Goal: Task Accomplishment & Management: Manage account settings

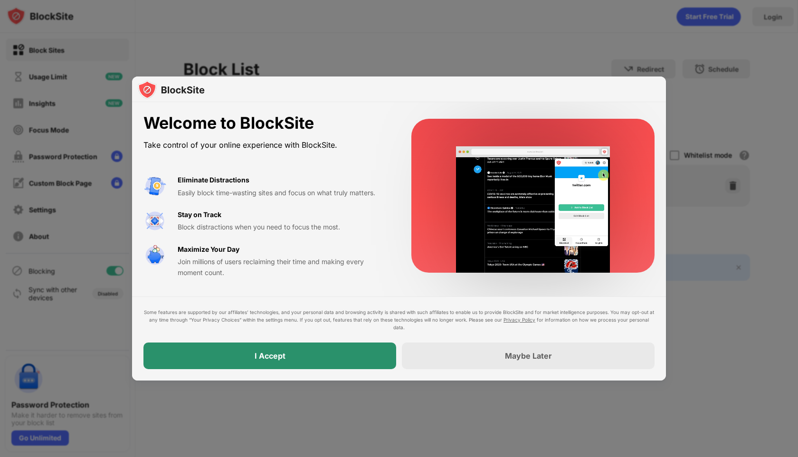
click at [305, 356] on div "I Accept" at bounding box center [269, 355] width 253 height 27
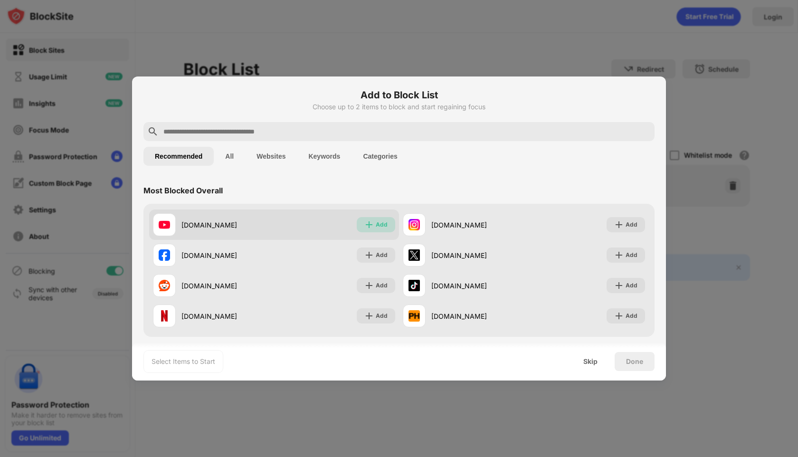
click at [358, 226] on div "Add" at bounding box center [376, 224] width 38 height 15
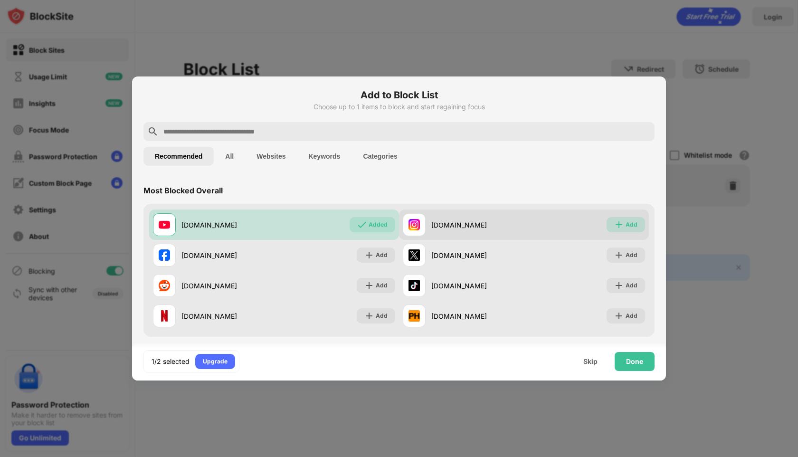
click at [614, 224] on img at bounding box center [618, 224] width 9 height 9
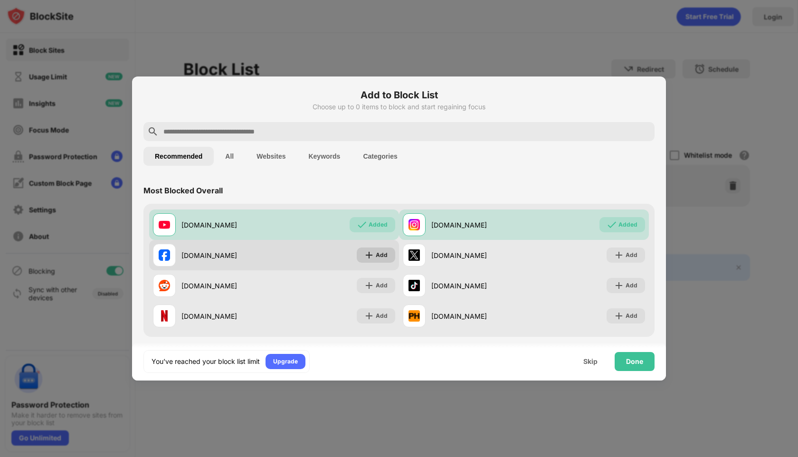
click at [364, 258] on img at bounding box center [368, 254] width 9 height 9
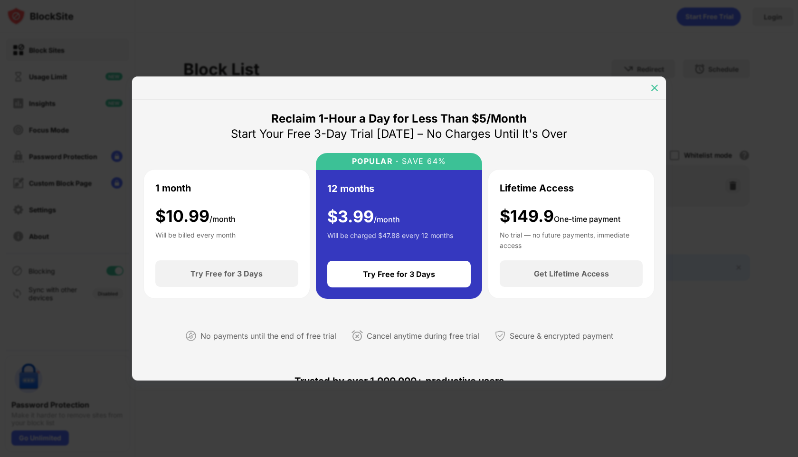
click at [651, 88] on img at bounding box center [654, 87] width 9 height 9
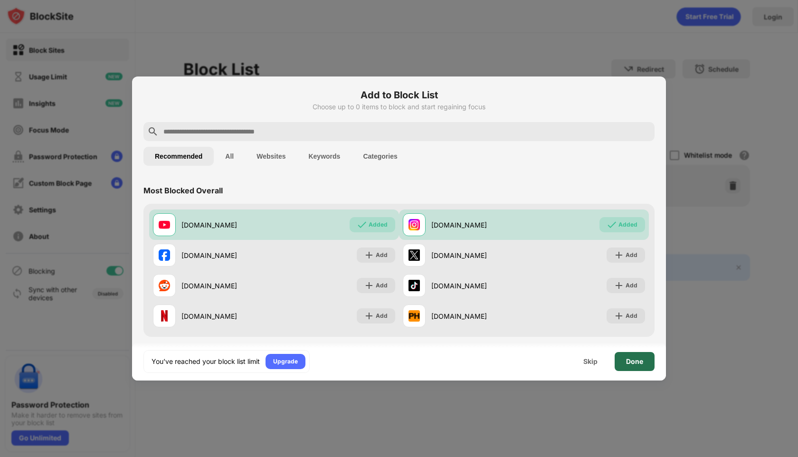
click at [629, 364] on div "Done" at bounding box center [634, 362] width 17 height 8
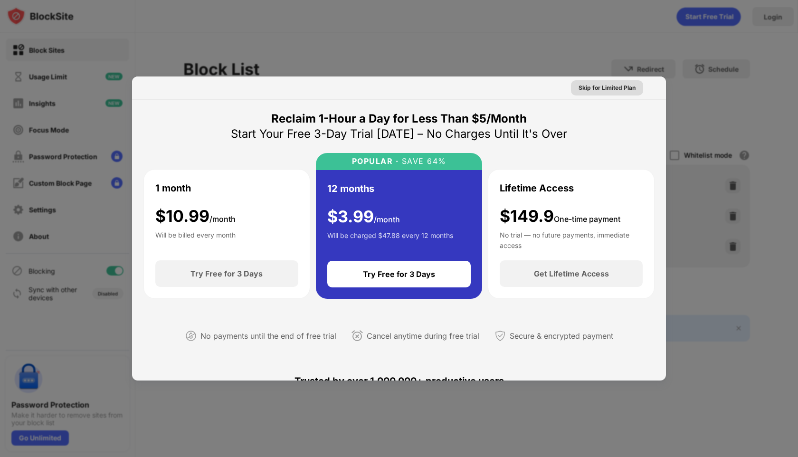
click at [589, 88] on div "Skip for Limited Plan" at bounding box center [606, 87] width 57 height 9
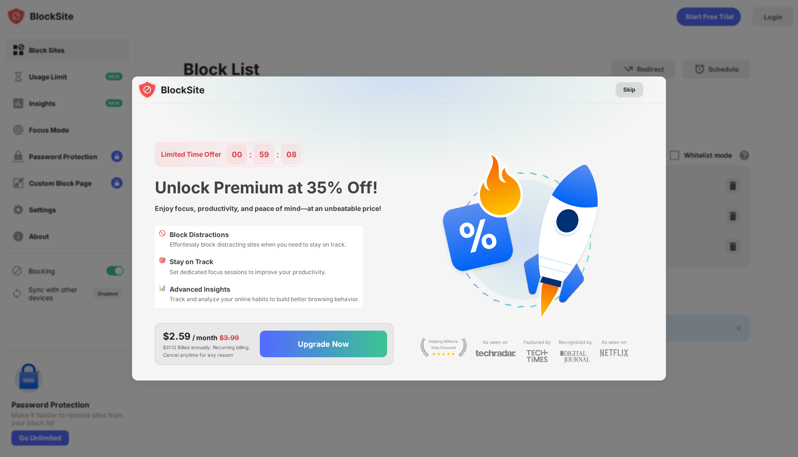
click at [624, 88] on div "Skip" at bounding box center [629, 89] width 12 height 9
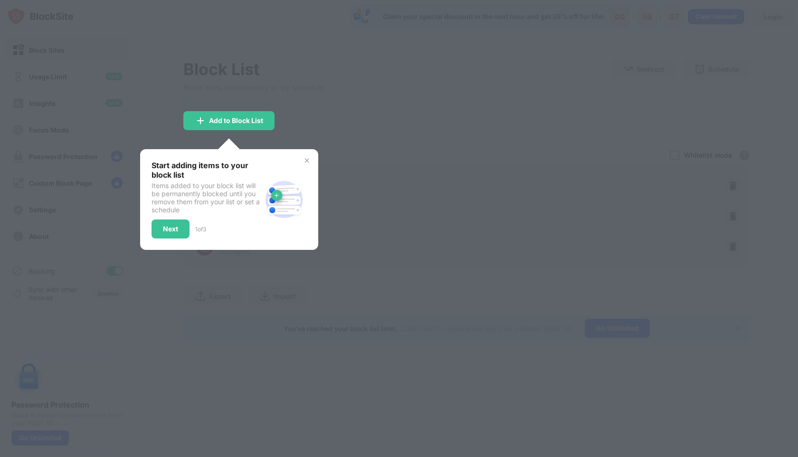
click at [228, 127] on div "Add to Block List" at bounding box center [228, 120] width 91 height 19
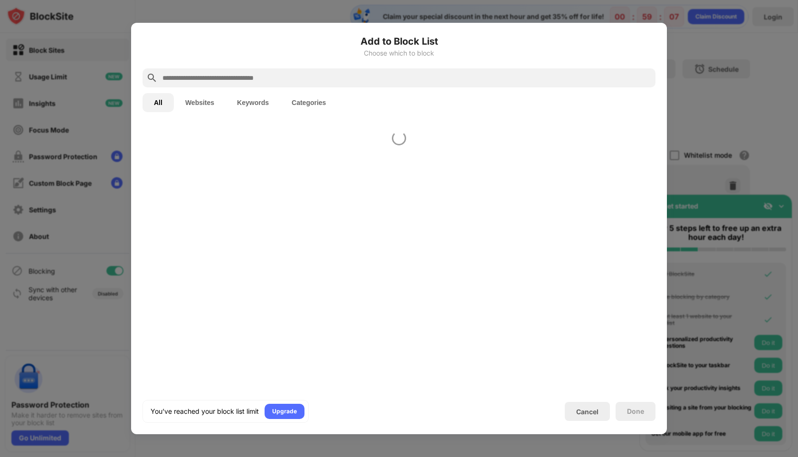
click at [230, 123] on div at bounding box center [399, 255] width 536 height 265
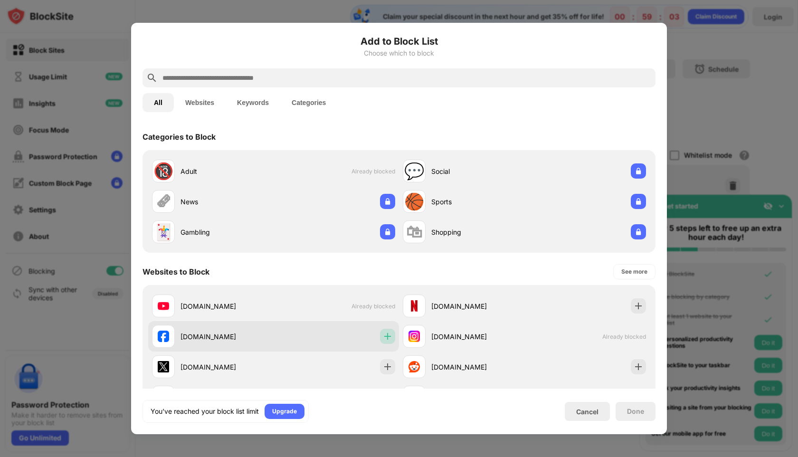
click at [380, 338] on div at bounding box center [387, 336] width 15 height 15
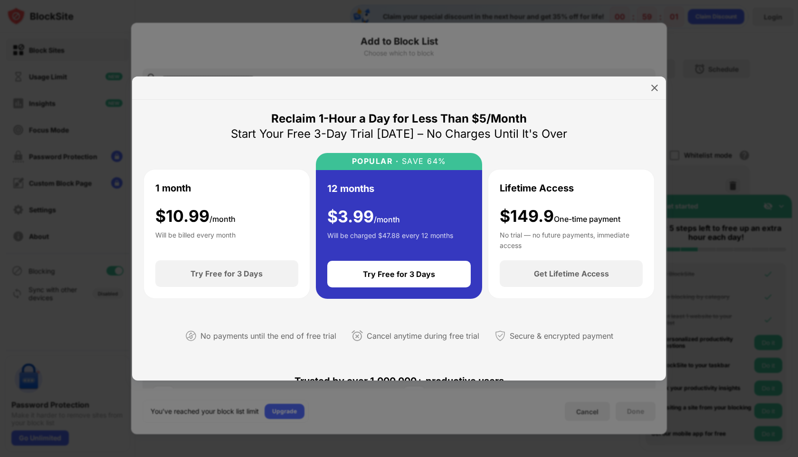
click at [653, 87] on img at bounding box center [654, 87] width 9 height 9
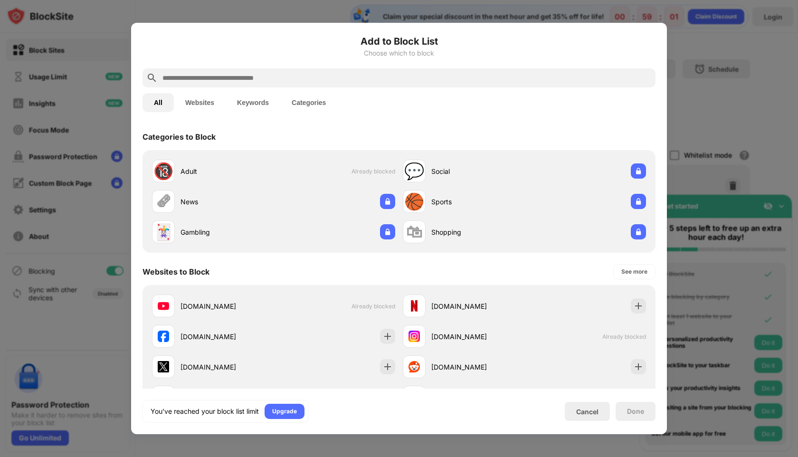
click at [586, 413] on div "Cancel" at bounding box center [587, 411] width 22 height 8
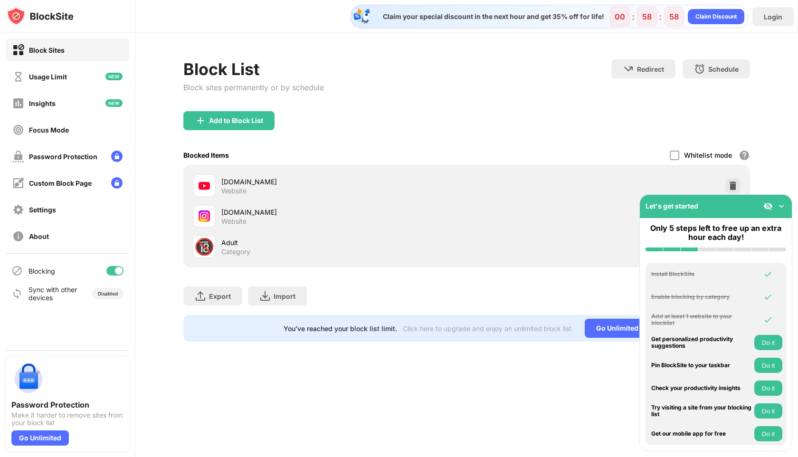
click at [783, 207] on img at bounding box center [780, 205] width 9 height 9
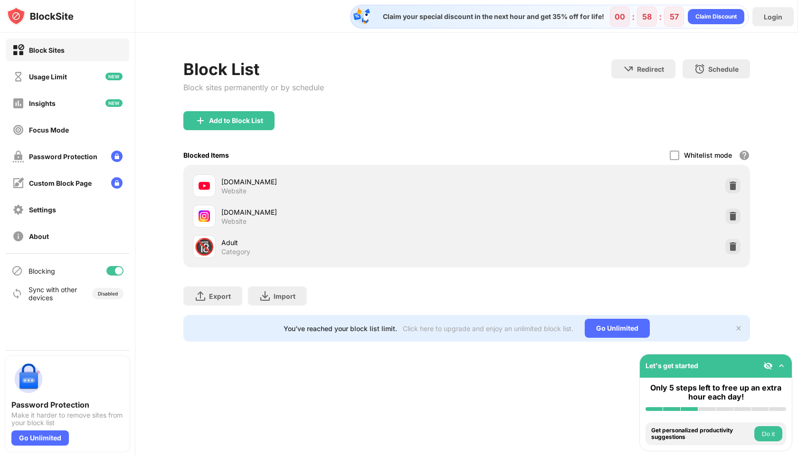
click at [559, 143] on div "Add to Block List" at bounding box center [466, 128] width 566 height 34
click at [341, 83] on div "Block List Block sites permanently or by schedule Redirect Choose a site to be …" at bounding box center [466, 85] width 566 height 52
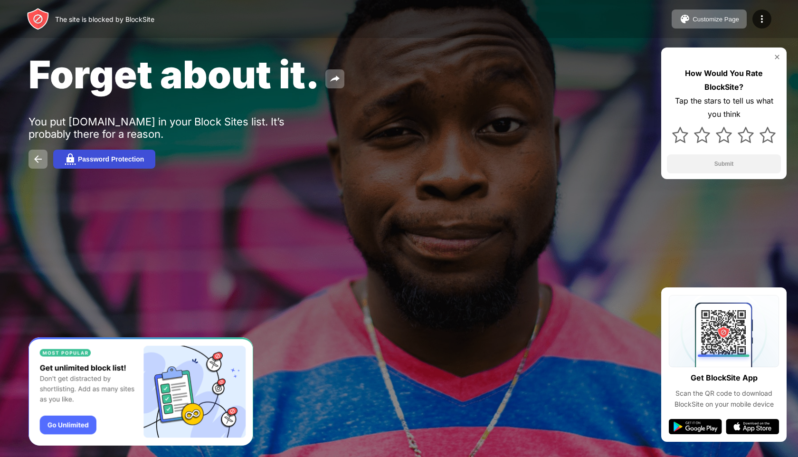
click at [117, 163] on div "Password Protection" at bounding box center [111, 159] width 66 height 8
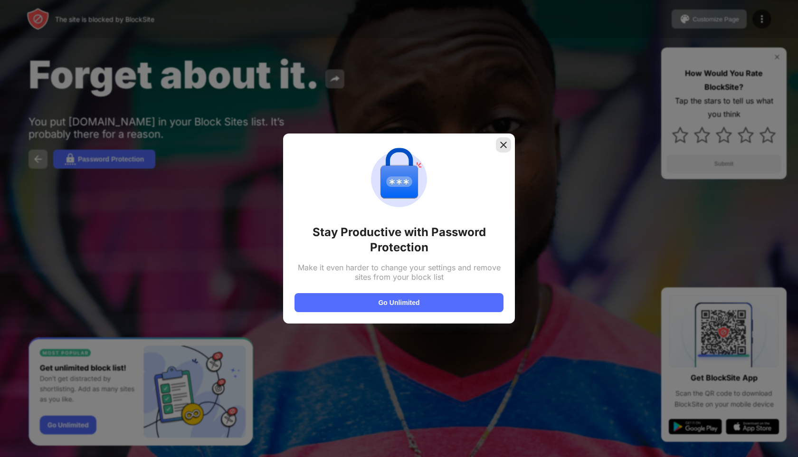
click at [502, 144] on img at bounding box center [503, 144] width 9 height 9
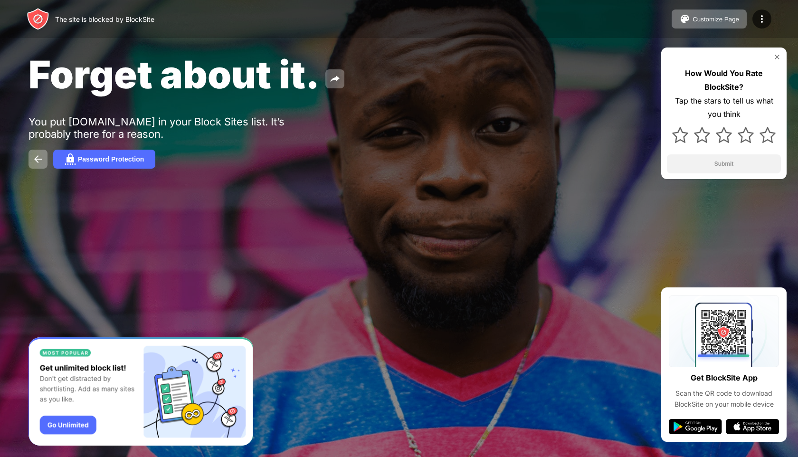
click at [502, 144] on div "Forget about it. You put [DOMAIN_NAME] in your Block Sites list. It’s probably …" at bounding box center [399, 110] width 798 height 220
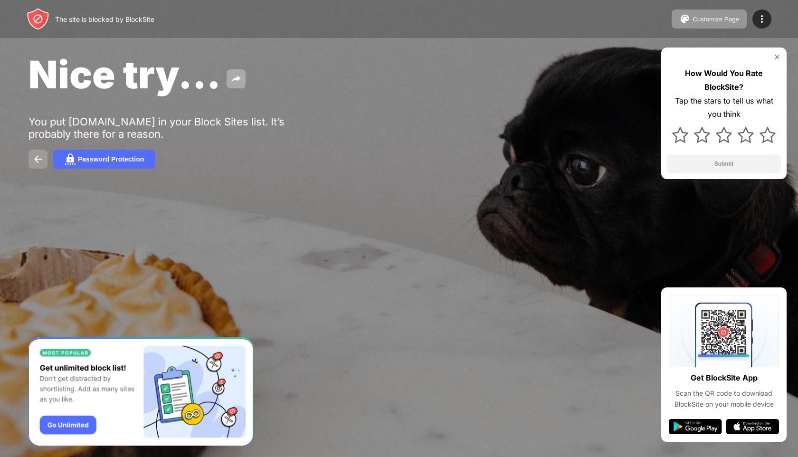
click at [33, 159] on img at bounding box center [37, 158] width 11 height 11
